Goal: Transaction & Acquisition: Purchase product/service

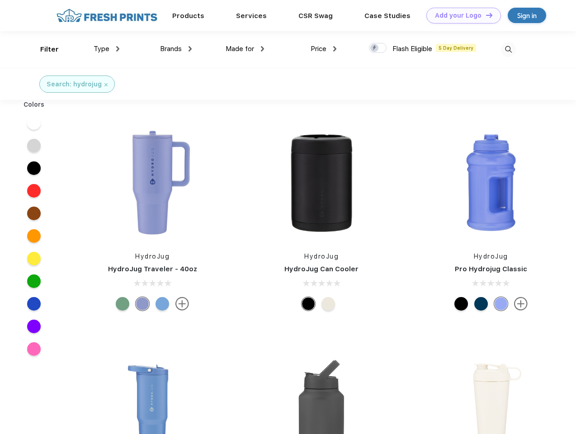
click at [461, 15] on link "Add your Logo Design Tool" at bounding box center [464, 16] width 75 height 16
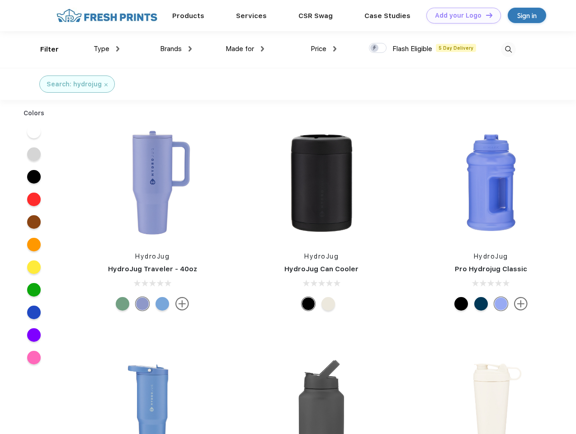
click at [0, 0] on div "Design Tool" at bounding box center [0, 0] width 0 height 0
click at [485, 15] on link "Add your Logo Design Tool" at bounding box center [464, 16] width 75 height 16
click at [43, 49] on div "Filter" at bounding box center [49, 49] width 19 height 10
click at [107, 49] on span "Type" at bounding box center [102, 49] width 16 height 8
click at [176, 49] on span "Brands" at bounding box center [171, 49] width 22 height 8
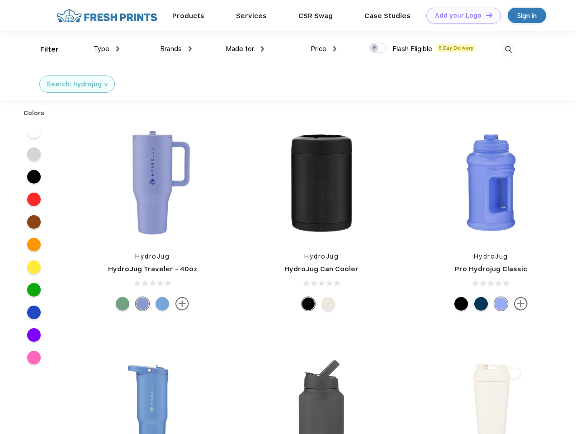
click at [245, 49] on span "Made for" at bounding box center [240, 49] width 29 height 8
click at [324, 49] on span "Price" at bounding box center [319, 49] width 16 height 8
click at [378, 48] on div at bounding box center [378, 48] width 18 height 10
click at [375, 48] on input "checkbox" at bounding box center [372, 46] width 6 height 6
click at [509, 49] on img at bounding box center [508, 49] width 15 height 15
